Goal: Go to known website: Access a specific website the user already knows

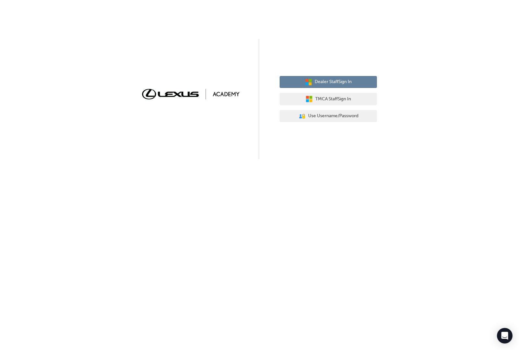
click at [325, 83] on span "Dealer Staff Sign In" at bounding box center [332, 81] width 37 height 7
